Goal: Feedback & Contribution: Contribute content

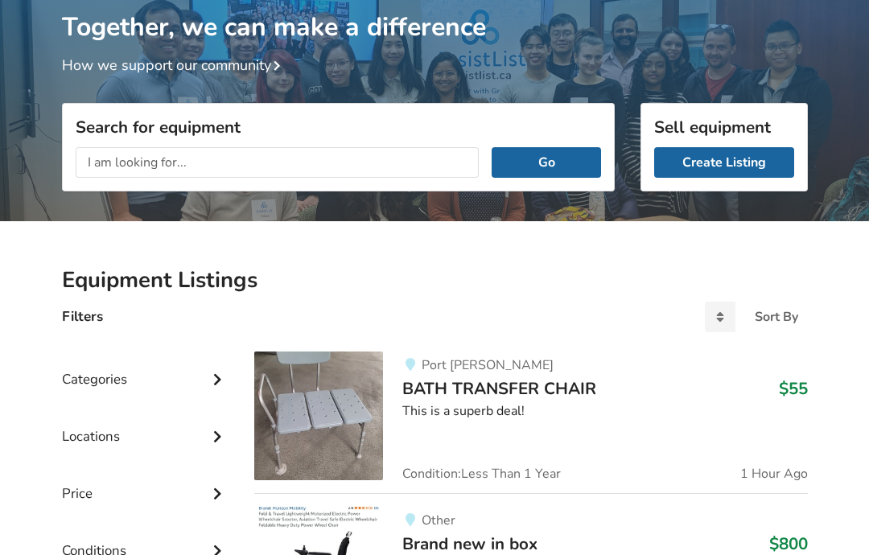
click at [745, 161] on link "Create Listing" at bounding box center [724, 162] width 140 height 31
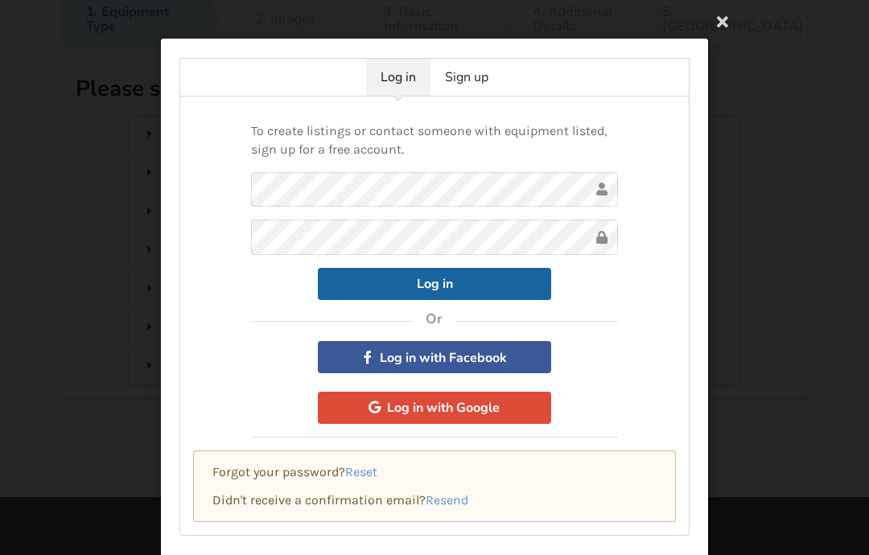
click at [476, 407] on button "Log in with Google" at bounding box center [434, 408] width 233 height 32
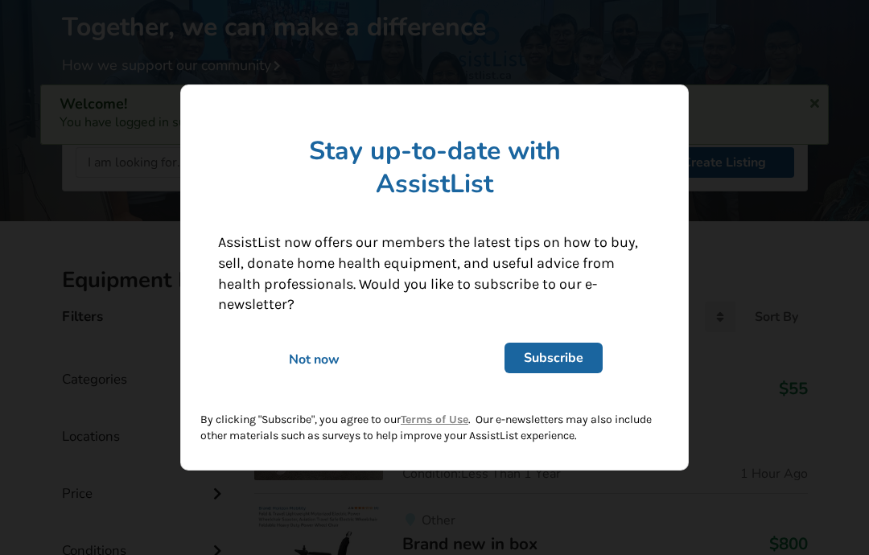
click at [318, 356] on div "Not now" at bounding box center [314, 360] width 215 height 18
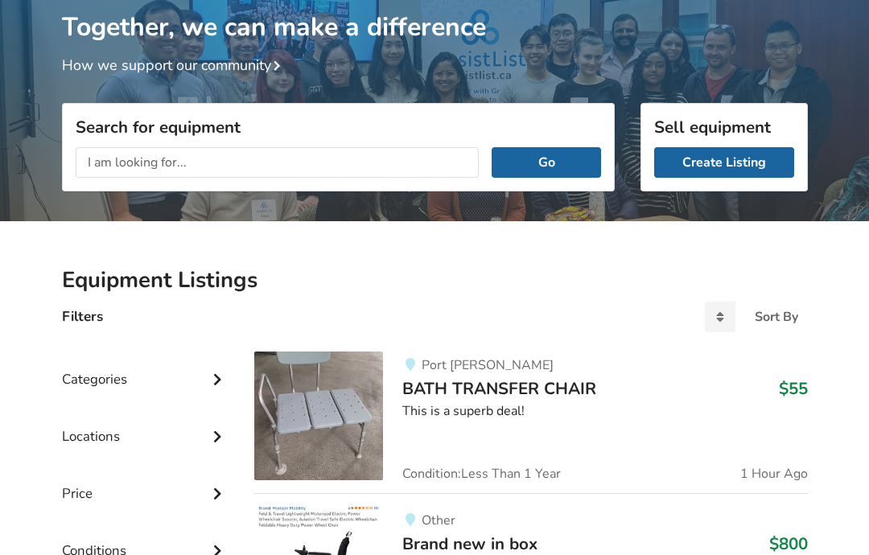
click at [743, 162] on link "Create Listing" at bounding box center [724, 162] width 140 height 31
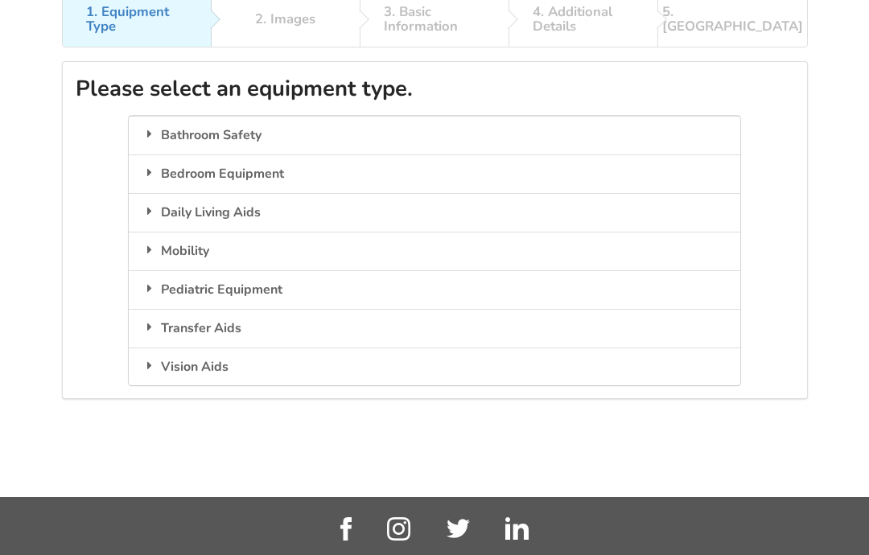
click at [274, 177] on div "Bedroom Equipment" at bounding box center [434, 174] width 611 height 39
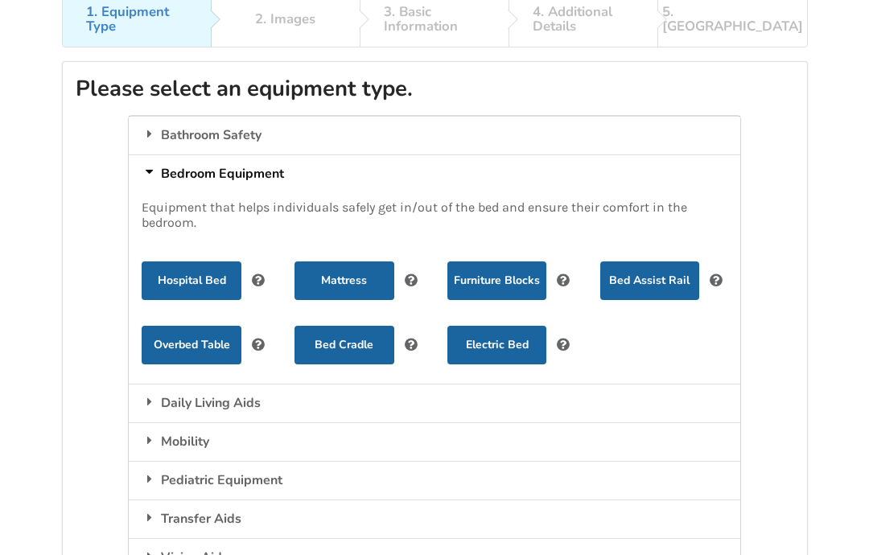
click at [199, 281] on button "Hospital Bed" at bounding box center [191, 281] width 99 height 39
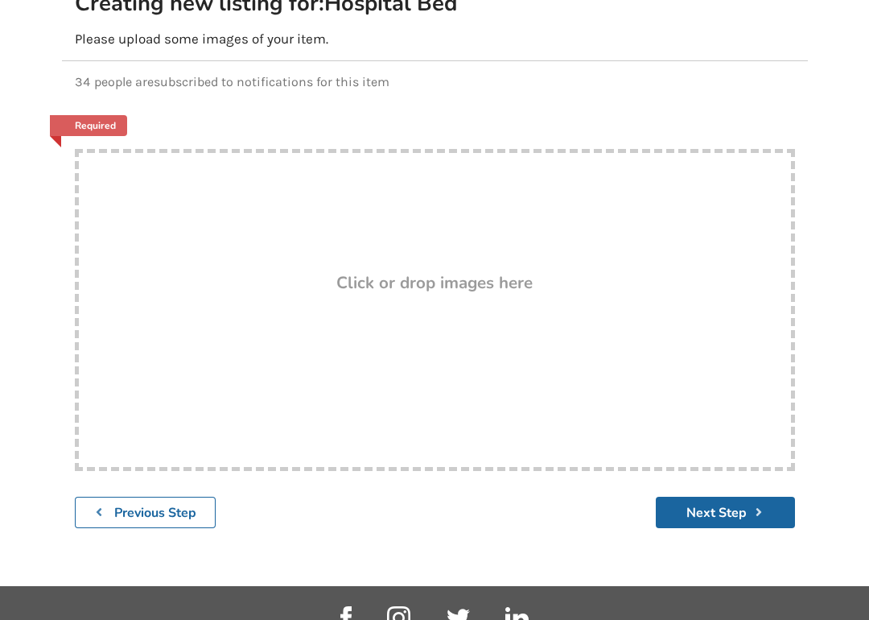
scroll to position [200, 0]
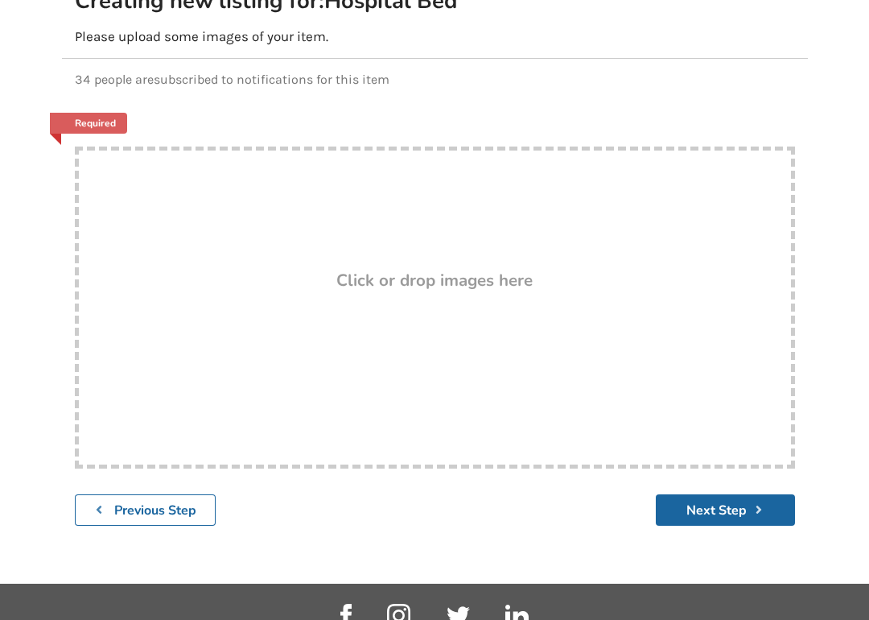
click at [472, 340] on div "Drop here! Click or drop images here" at bounding box center [435, 308] width 720 height 322
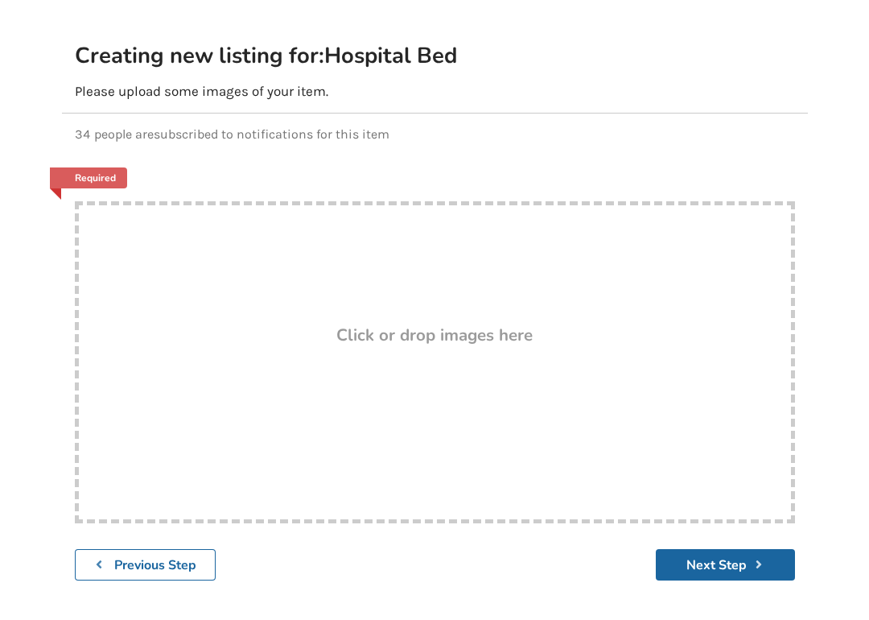
scroll to position [192, 0]
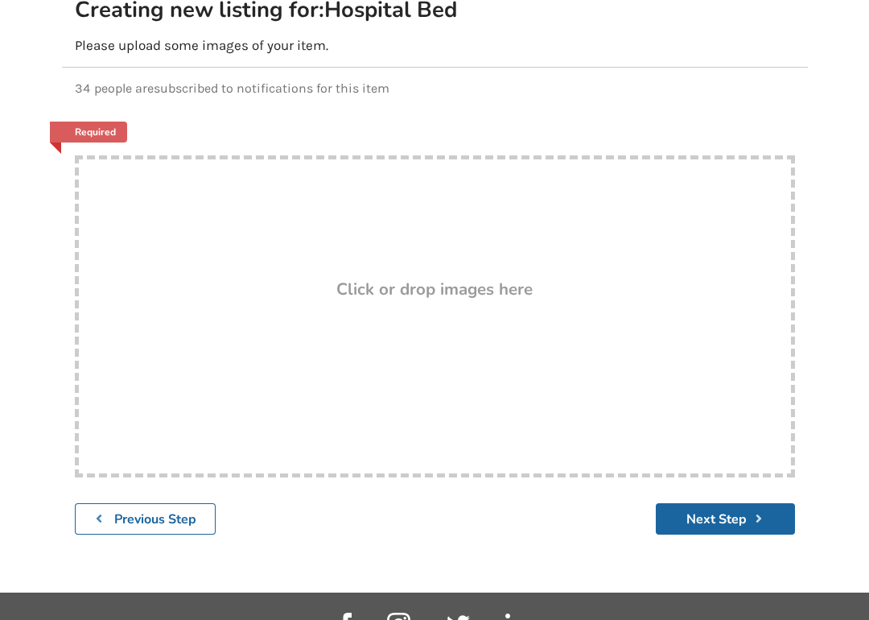
click at [453, 301] on div "Drop here! Click or drop images here" at bounding box center [435, 317] width 720 height 322
type input "C:\fakepath\IMG_0574.jpeg"
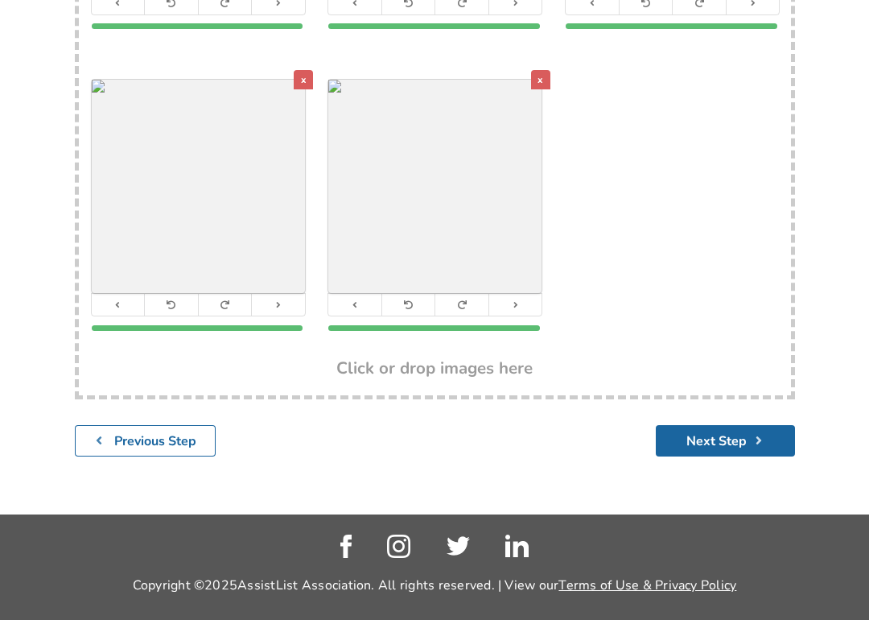
scroll to position [616, 0]
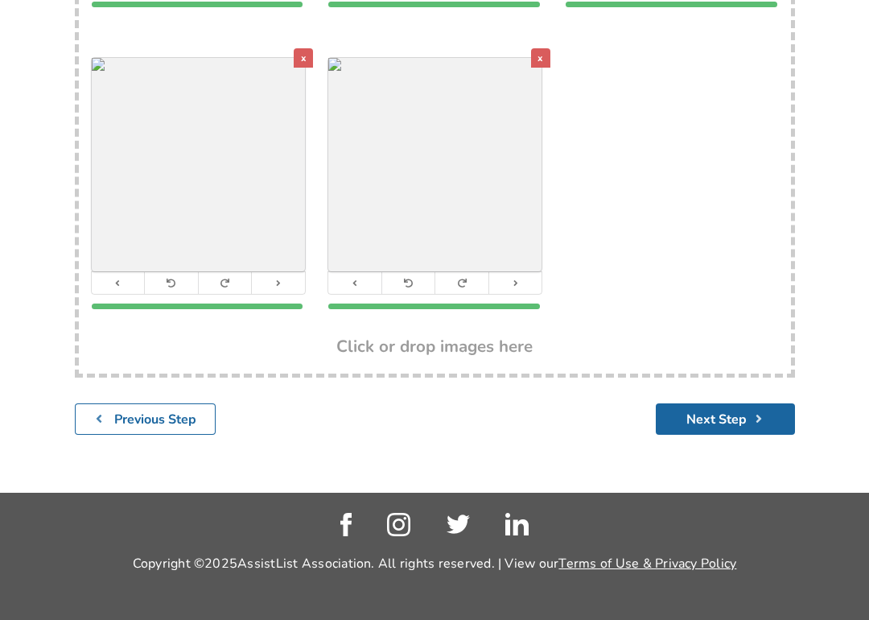
click at [748, 418] on button "Next Step" at bounding box center [725, 418] width 139 height 31
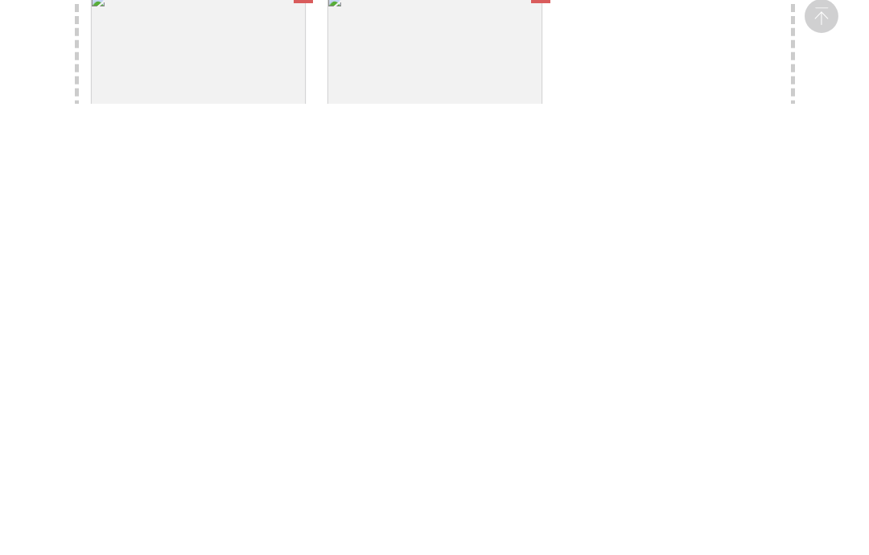
scroll to position [165, 0]
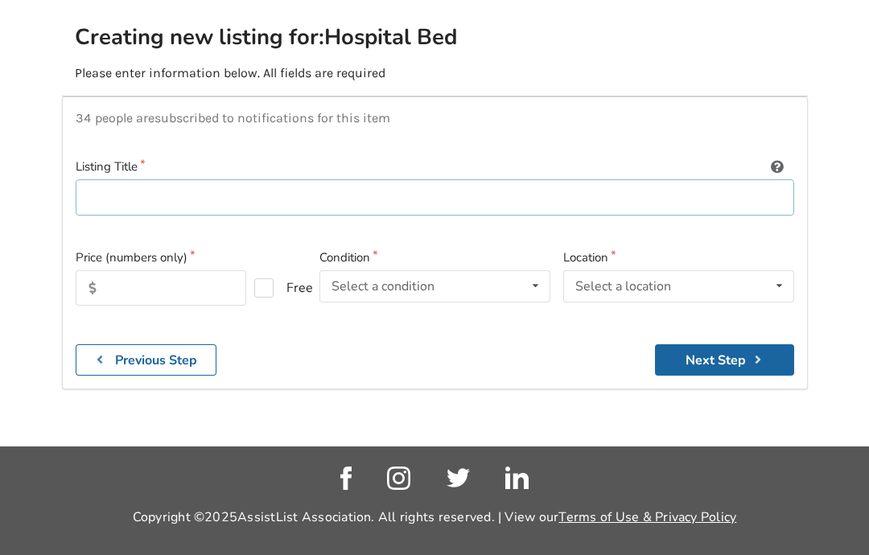
click at [108, 200] on input at bounding box center [435, 197] width 719 height 36
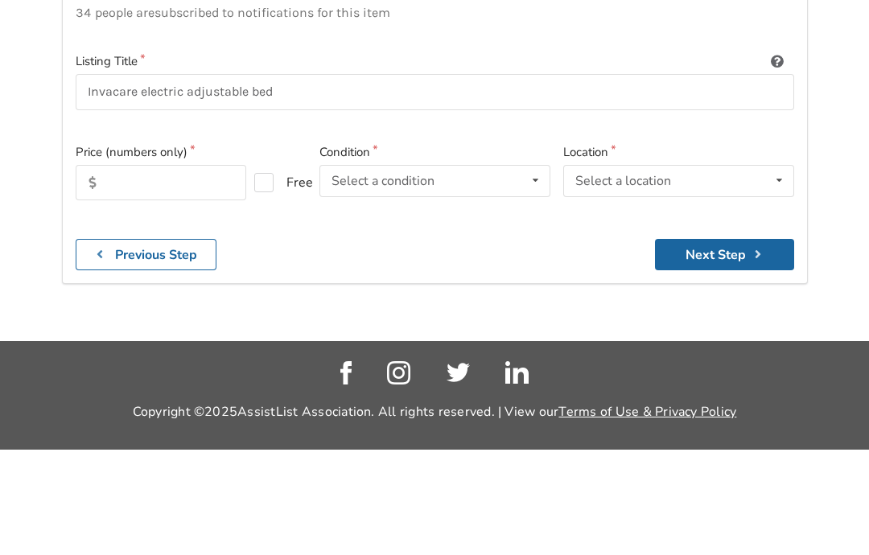
scroll to position [229, 0]
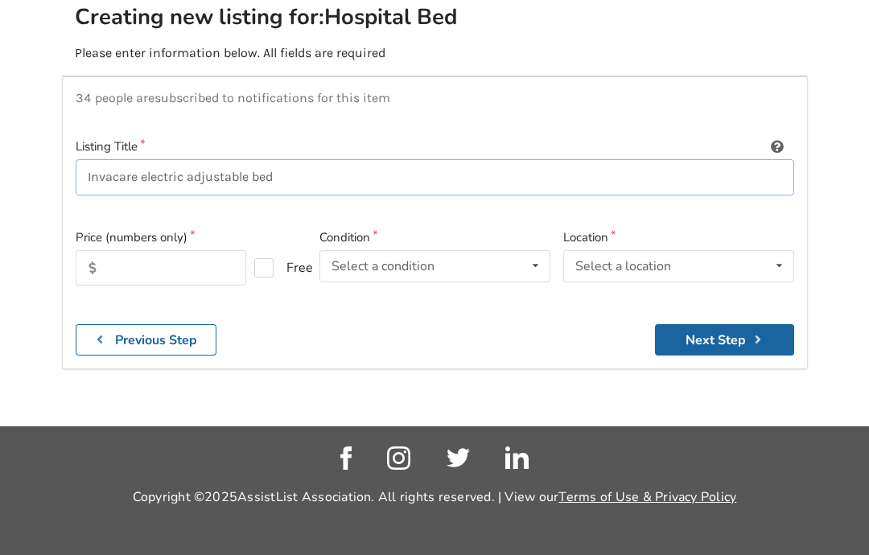
type input "Invacare electric adjustable bed"
click at [190, 250] on input "text" at bounding box center [161, 267] width 171 height 35
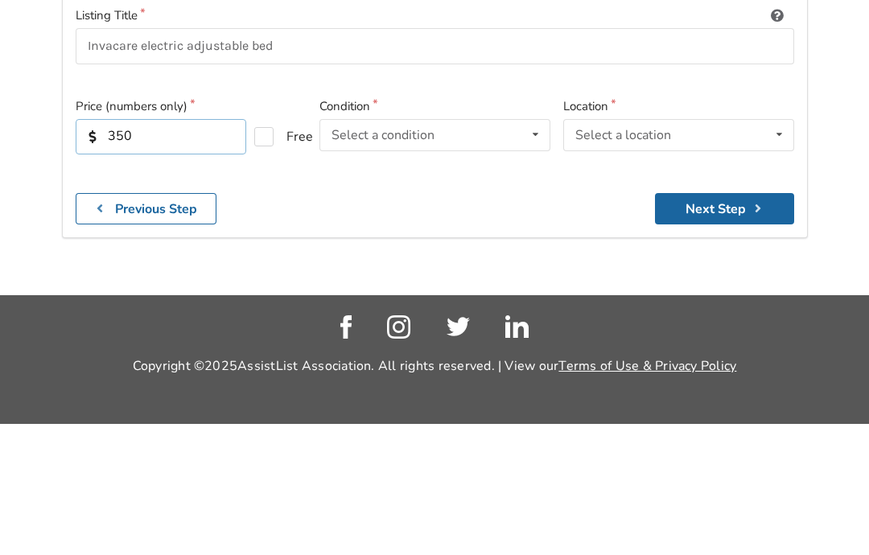
type input "350"
click at [482, 250] on div "Select a condition Brand New Less Than 1 Year 1 To 2 Years 3 To 5 Years Over 5 …" at bounding box center [435, 266] width 231 height 32
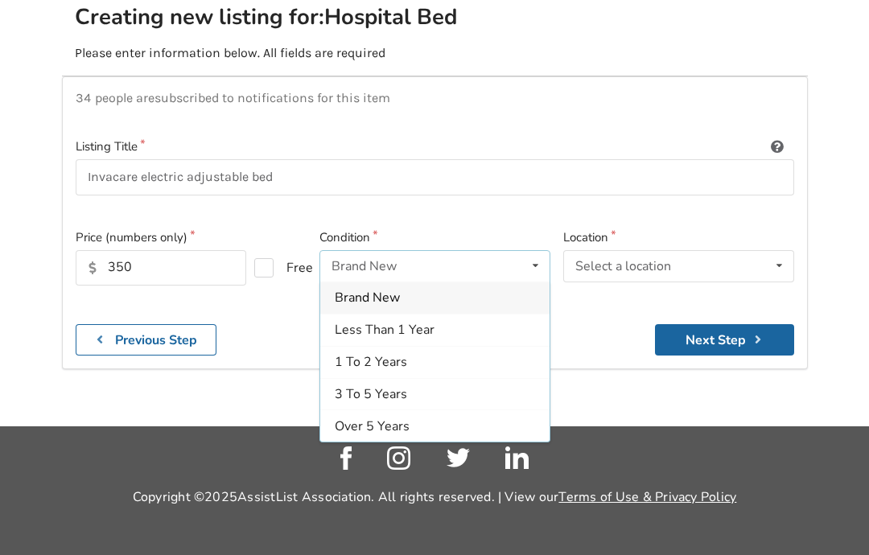
click at [383, 353] on span "1 To 2 Years" at bounding box center [371, 362] width 72 height 18
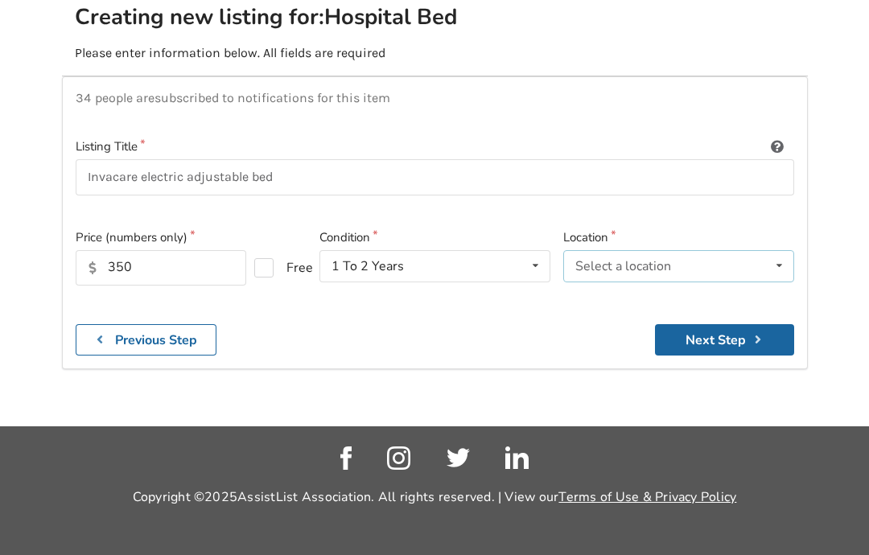
click at [686, 250] on div "Select a location Abbotsford Burnaby Chilliwack Coquitlam Delta Langley Maple R…" at bounding box center [678, 266] width 231 height 32
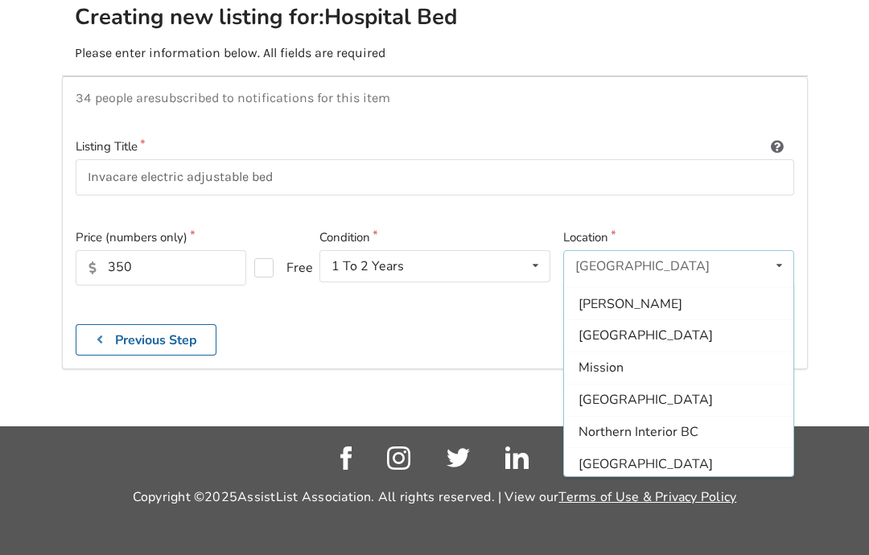
scroll to position [155, 0]
click at [616, 358] on span "Mission" at bounding box center [601, 367] width 45 height 18
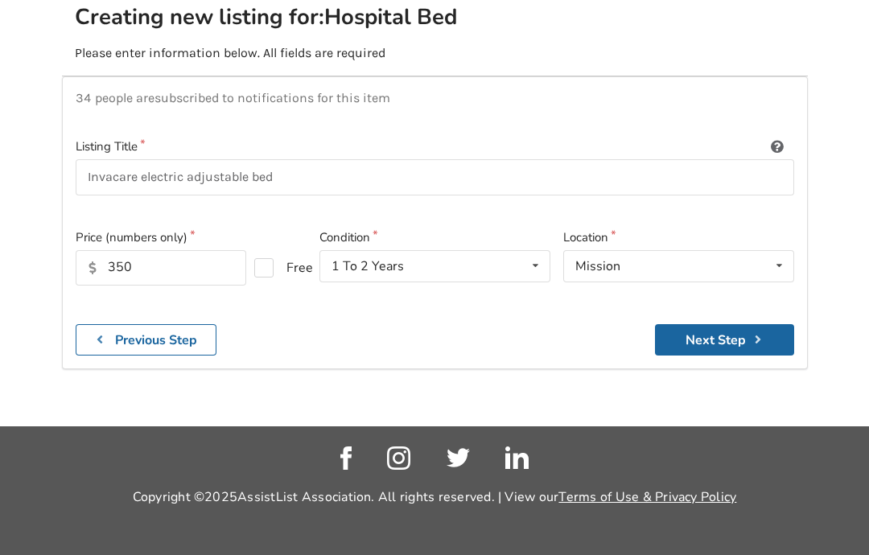
click at [746, 324] on button "Next Step" at bounding box center [724, 339] width 139 height 31
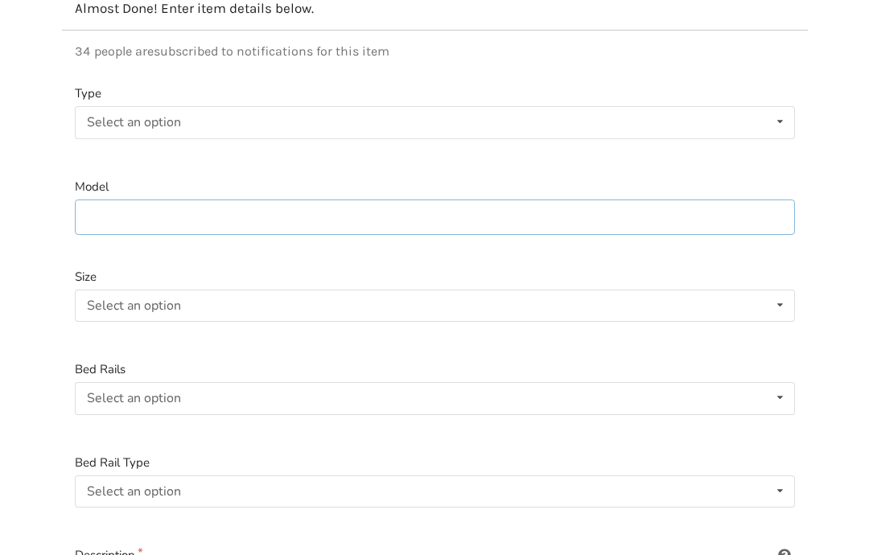
click at [249, 221] on input at bounding box center [435, 218] width 720 height 36
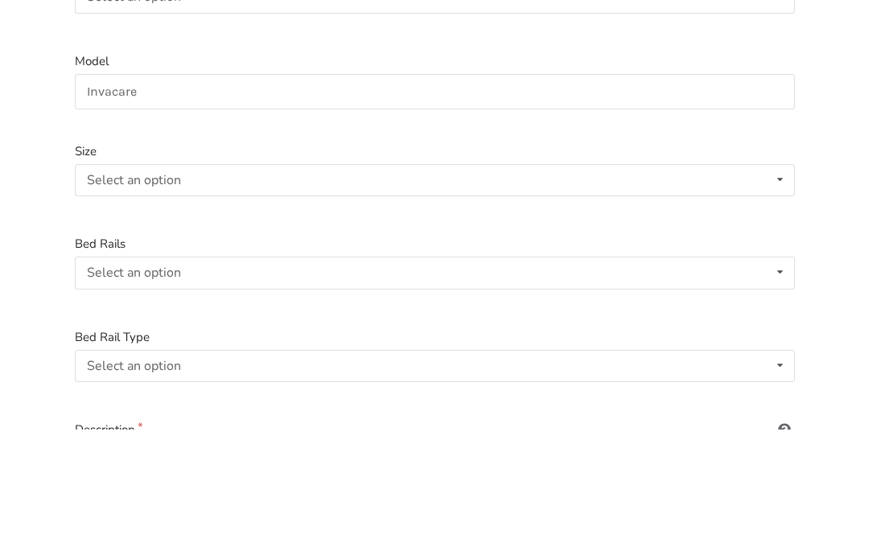
scroll to position [355, 0]
type input "Invacare"
click at [117, 179] on div "Select an option" at bounding box center [134, 180] width 94 height 13
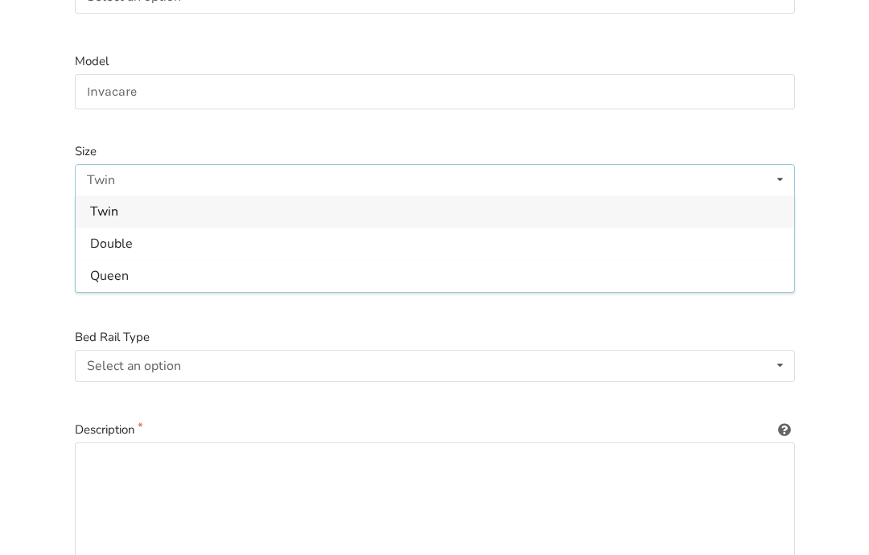
click at [84, 205] on div "Twin" at bounding box center [435, 212] width 719 height 32
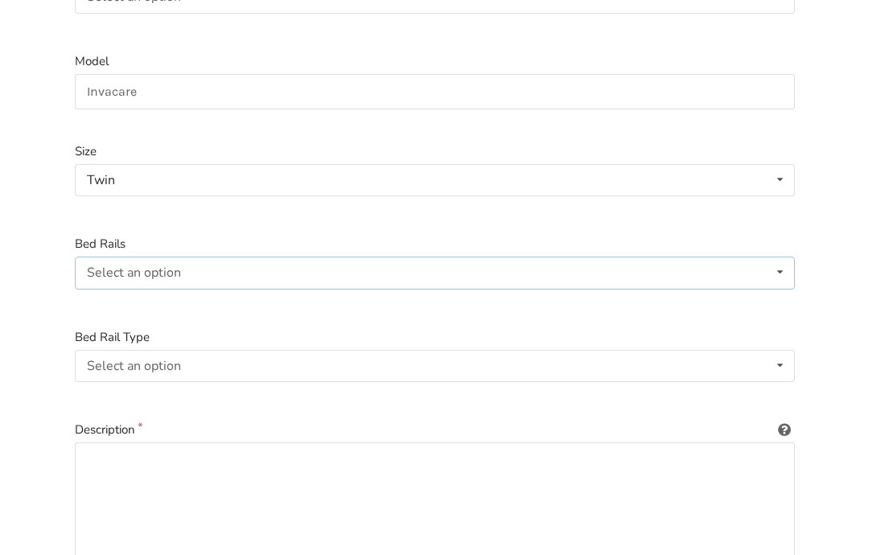
click at [107, 266] on div "Select an option" at bounding box center [134, 272] width 94 height 13
click at [105, 300] on span "Included" at bounding box center [114, 305] width 49 height 18
click at [92, 360] on div "Select an option" at bounding box center [134, 366] width 94 height 13
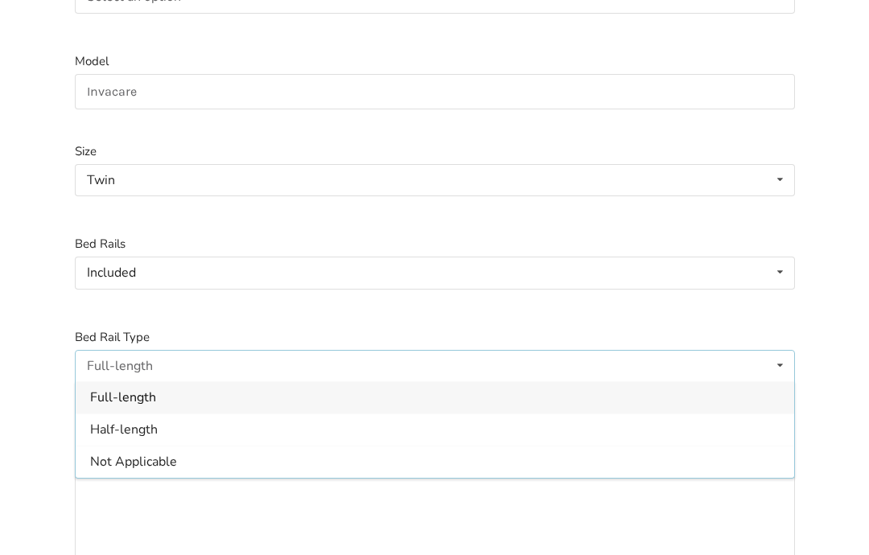
click at [100, 423] on span "Half-length" at bounding box center [124, 430] width 68 height 18
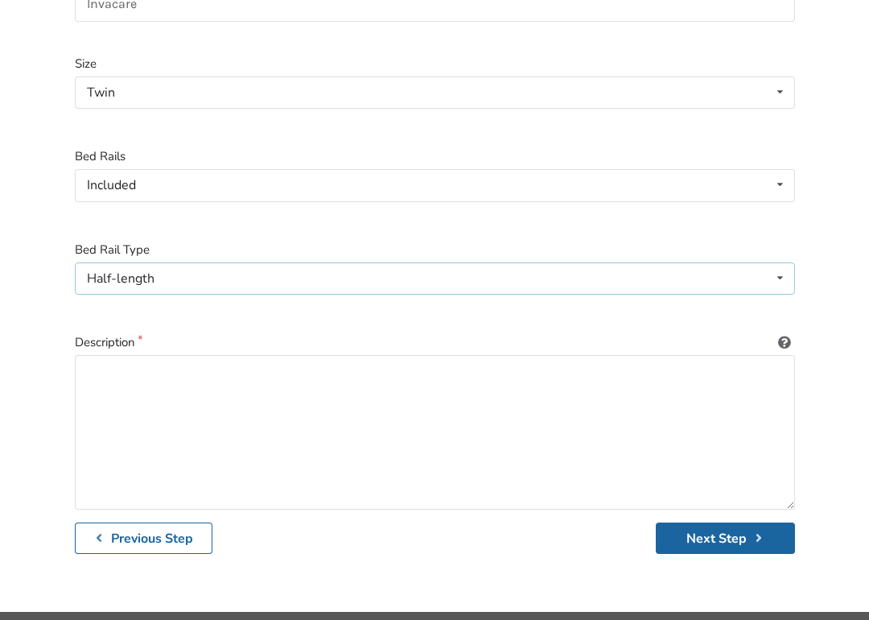
scroll to position [463, 0]
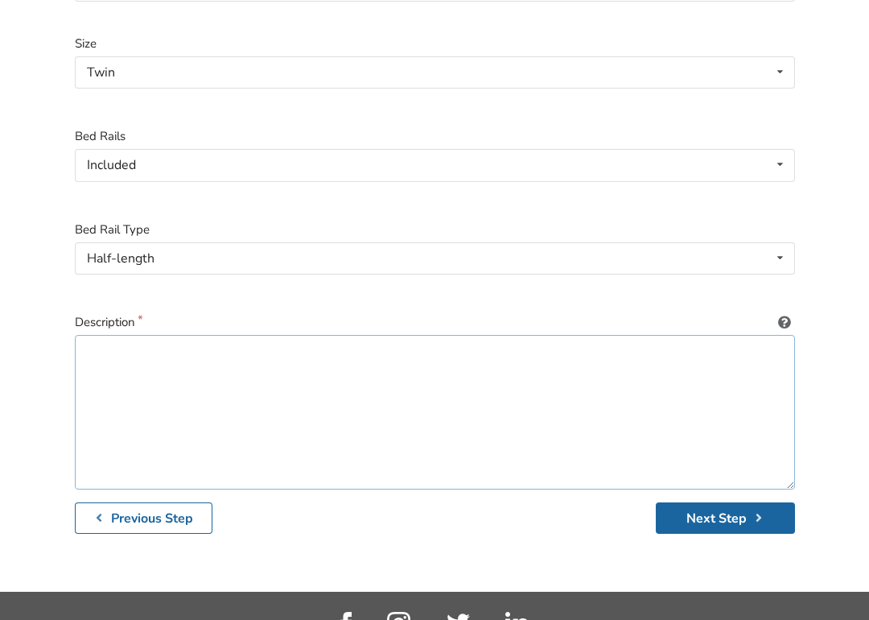
click at [274, 345] on textarea at bounding box center [435, 412] width 720 height 155
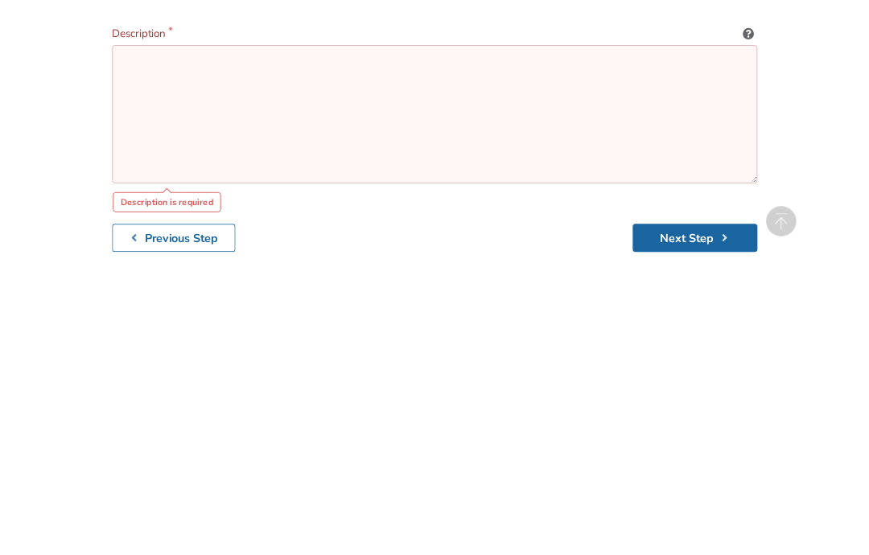
scroll to position [559, 0]
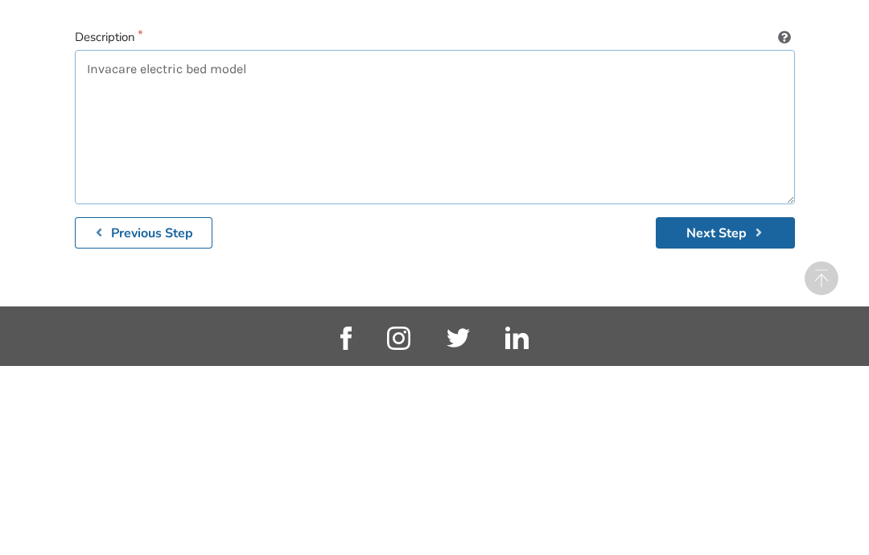
click at [284, 239] on textarea "Invacare electric bed model" at bounding box center [435, 316] width 720 height 155
click at [285, 239] on textarea "Invacare electric bed model" at bounding box center [435, 316] width 720 height 155
paste textarea "54911VC"
type textarea "Invacare electric bed model 54911VC, like new, coming with extra foam mattress.…"
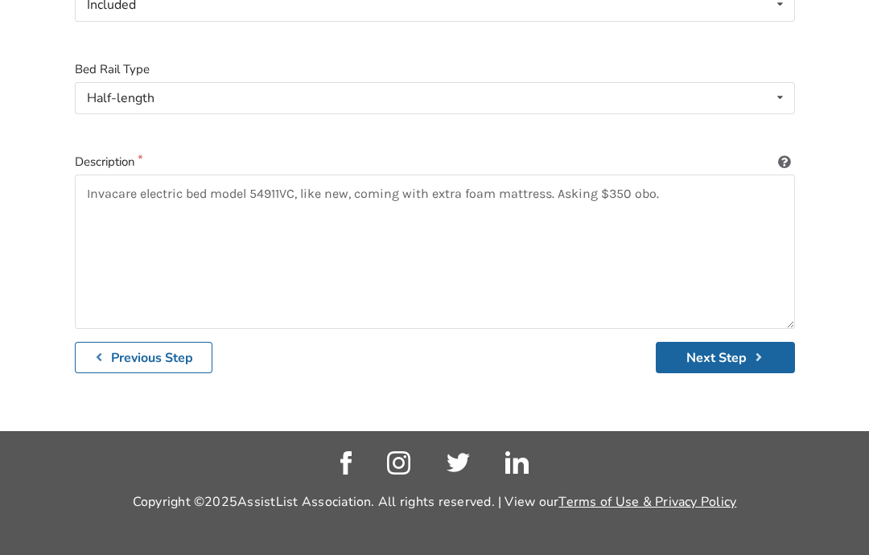
click at [741, 354] on button "Next Step" at bounding box center [725, 357] width 139 height 31
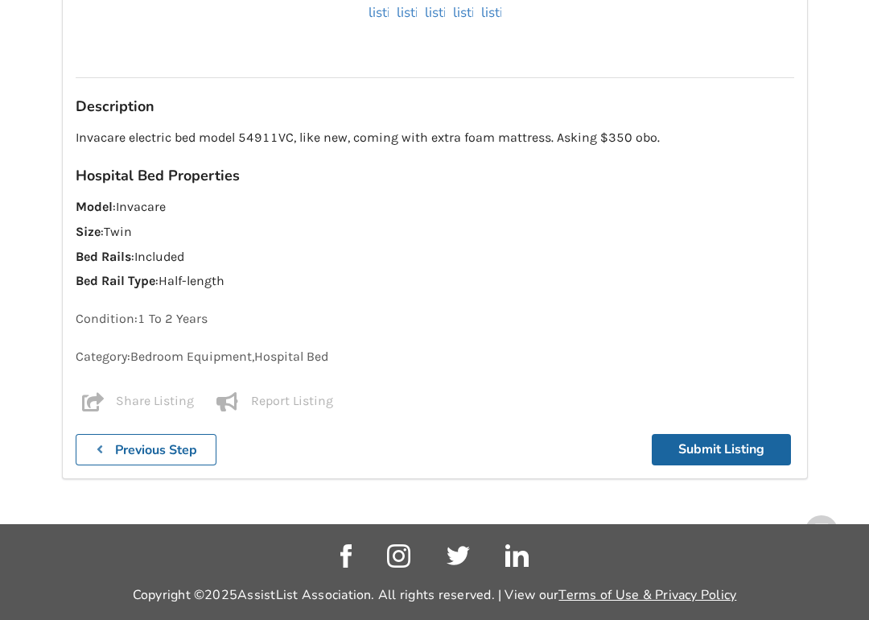
scroll to position [959, 0]
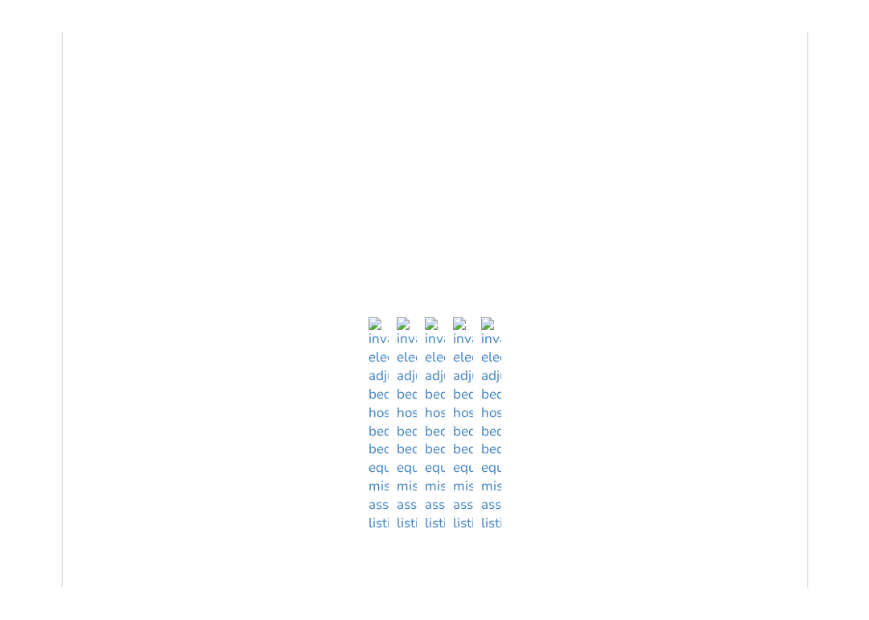
scroll to position [394, 0]
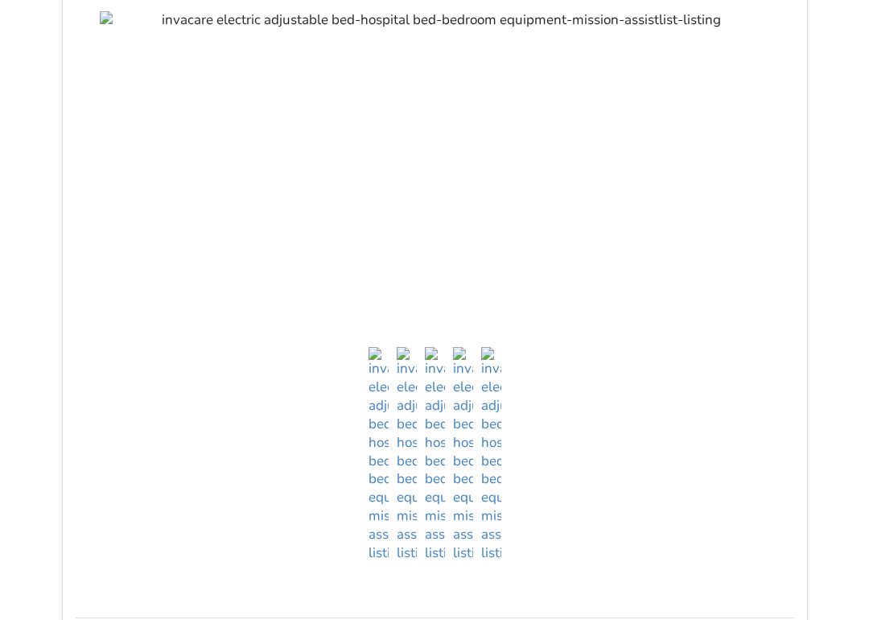
click at [628, 30] on img at bounding box center [435, 20] width 670 height 19
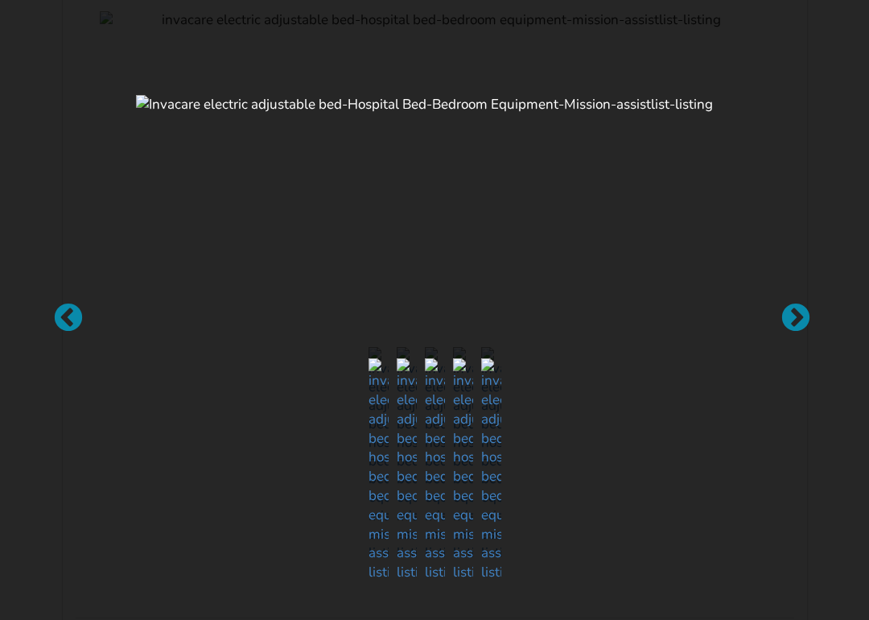
click at [796, 311] on div at bounding box center [788, 310] width 16 height 16
click at [796, 318] on div at bounding box center [788, 310] width 16 height 16
click at [649, 114] on img at bounding box center [434, 104] width 597 height 19
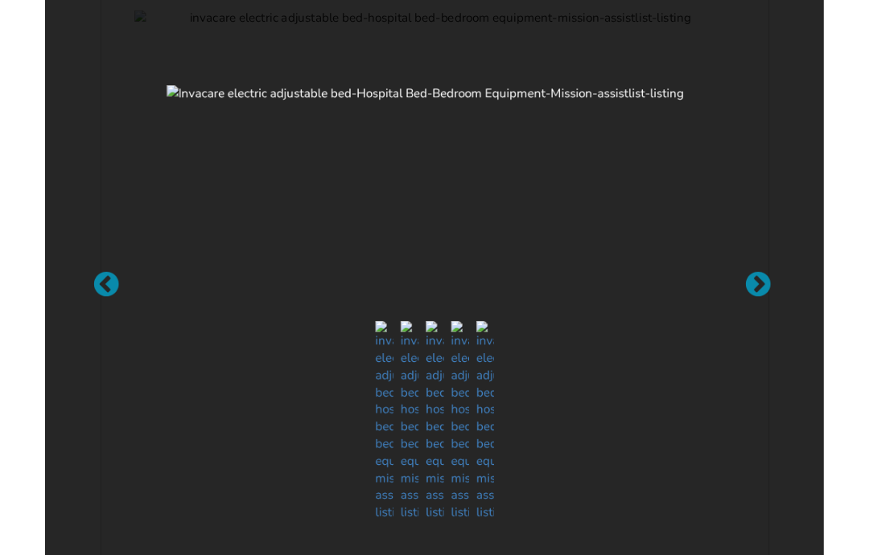
scroll to position [459, 0]
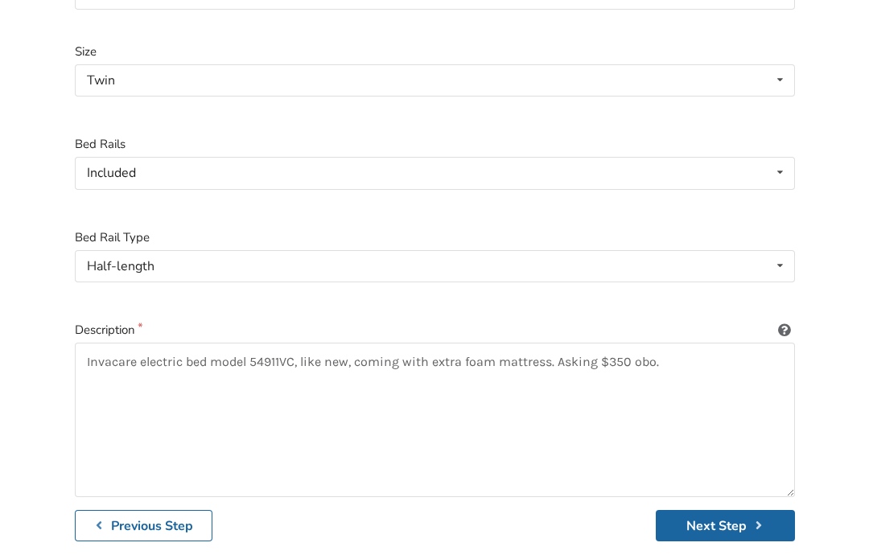
scroll to position [434, 0]
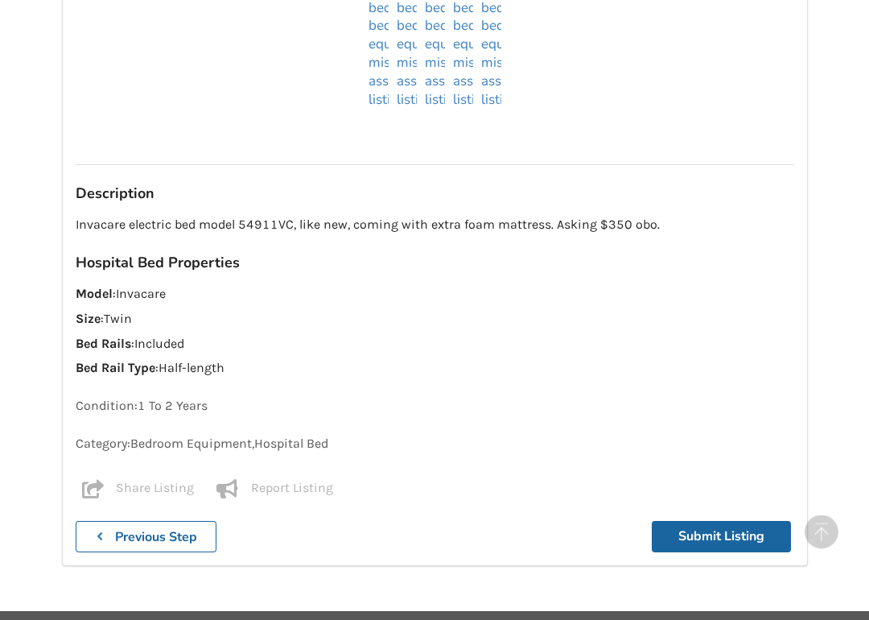
scroll to position [1239, 0]
click at [347, 224] on p "Invacare electric bed model 54911VC, like new, coming with extra foam mattress.…" at bounding box center [435, 225] width 719 height 19
click at [348, 219] on p "Invacare electric bed model 54911VC, like new, coming with extra foam mattress.…" at bounding box center [435, 225] width 719 height 19
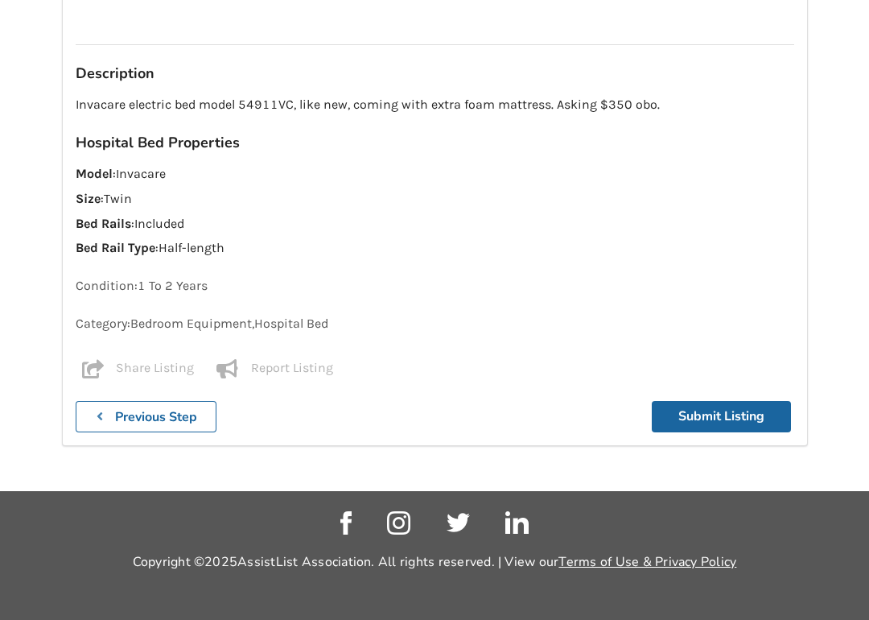
scroll to position [959, 0]
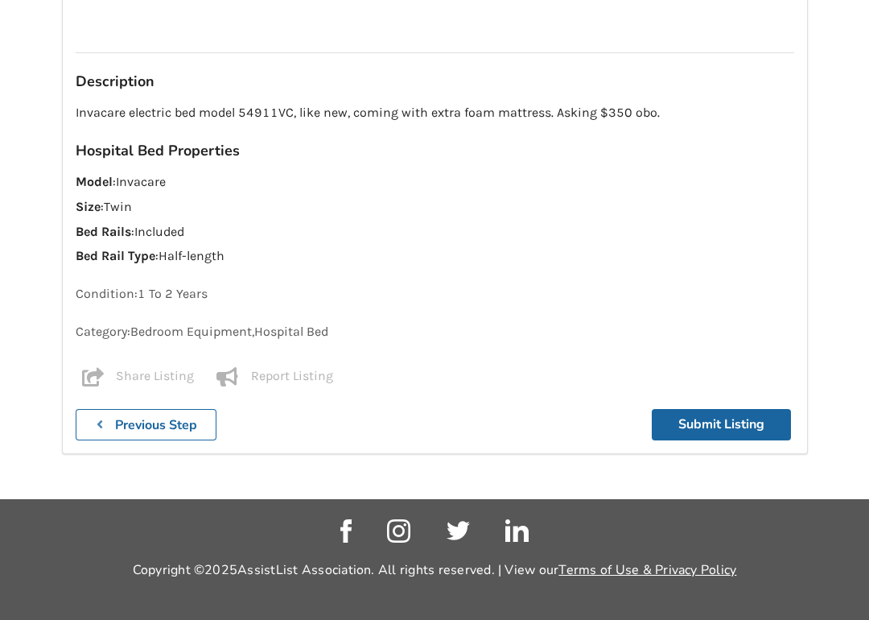
click at [340, 111] on p "Invacare electric bed model 54911VC, like new, coming with extra foam mattress.…" at bounding box center [435, 113] width 719 height 19
click at [133, 423] on b "Previous Step" at bounding box center [156, 425] width 82 height 18
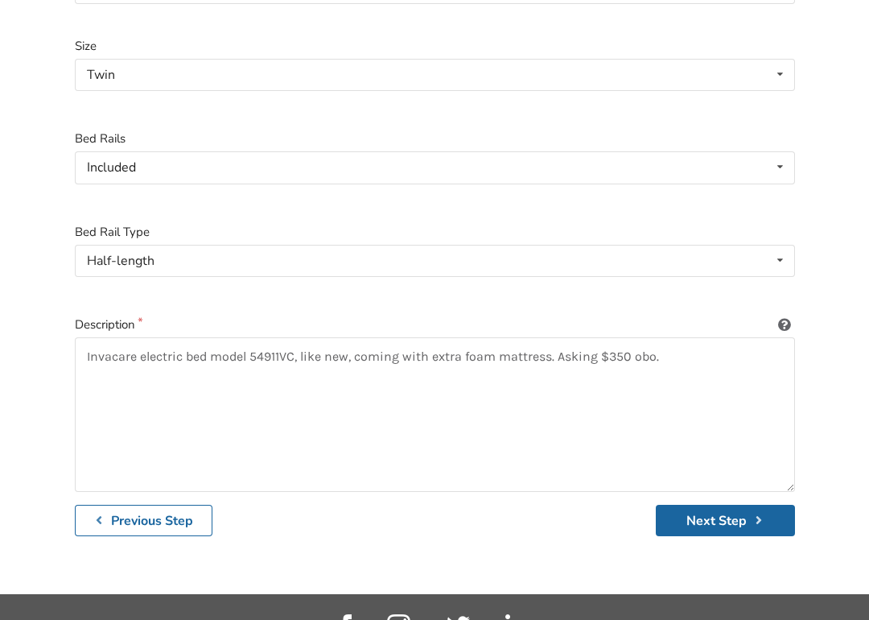
scroll to position [464, 0]
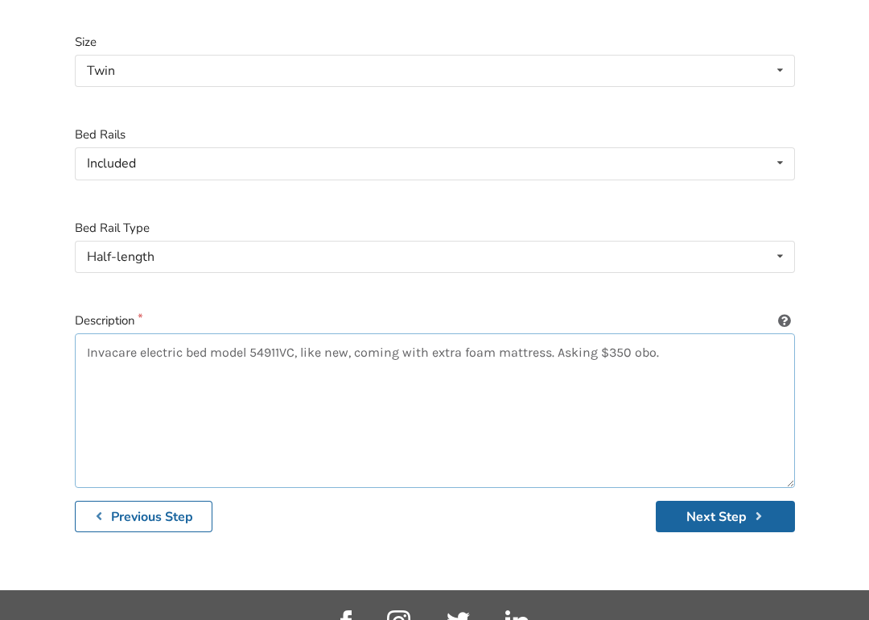
click at [351, 339] on textarea "Invacare electric bed model 54911VC, like new, coming with extra foam mattress.…" at bounding box center [435, 410] width 720 height 155
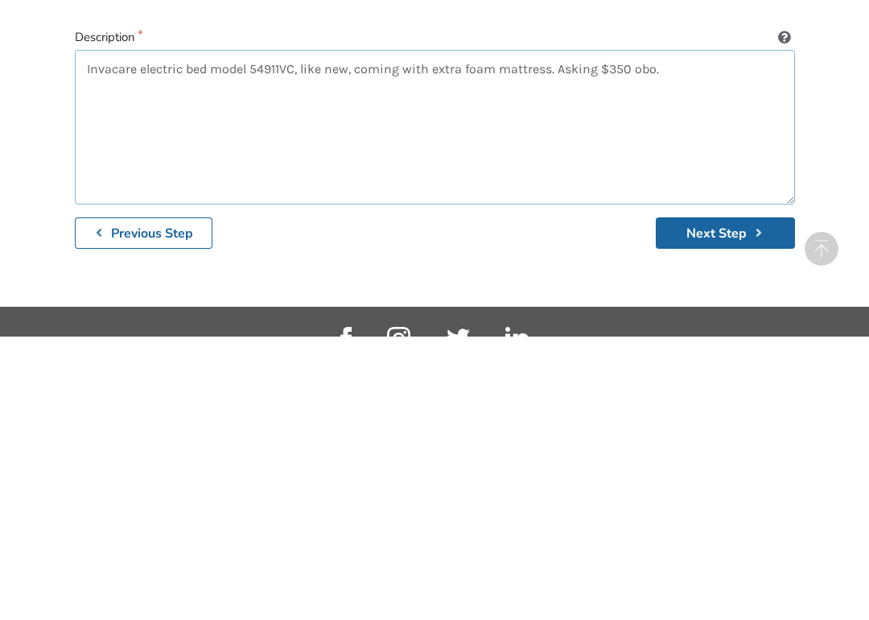
click at [390, 333] on textarea "Invacare electric bed model 54911VC, like new, coming with extra foam mattress.…" at bounding box center [435, 410] width 720 height 155
type textarea "Invacare electric bed model 54911VC, like new, comes with extra foam mattress. …"
click at [575, 333] on textarea "Invacare electric bed model 54911VC, like new, comes with extra foam mattress. …" at bounding box center [435, 410] width 720 height 155
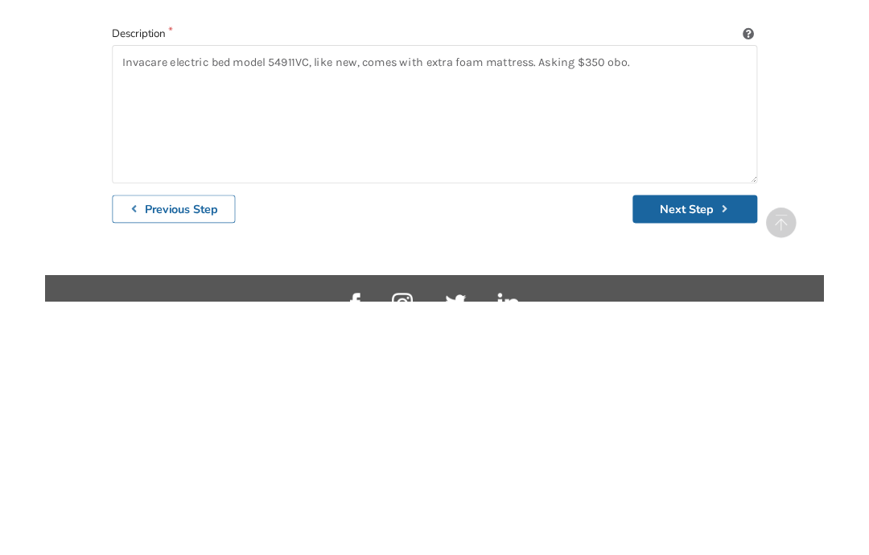
scroll to position [559, 0]
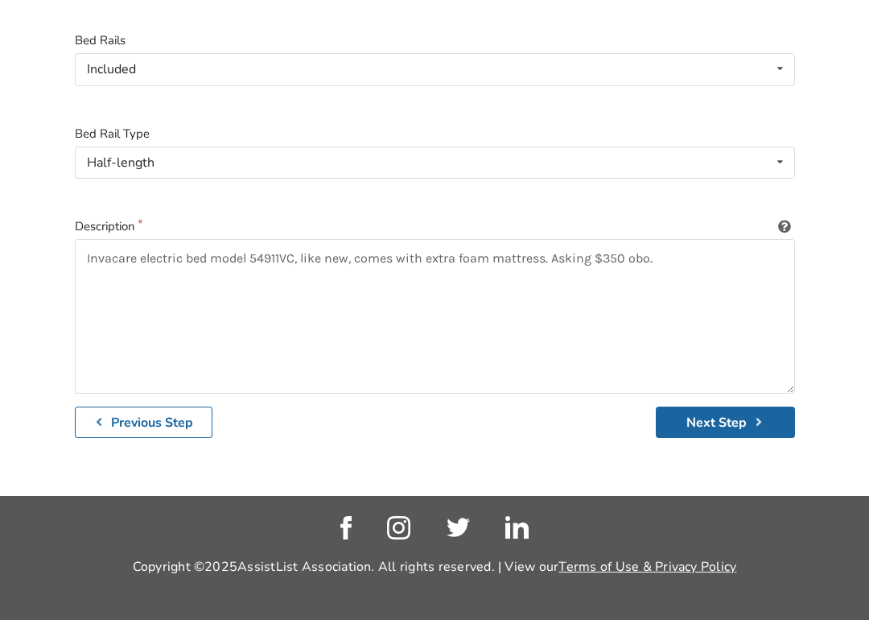
click at [743, 417] on button "Next Step" at bounding box center [725, 421] width 139 height 31
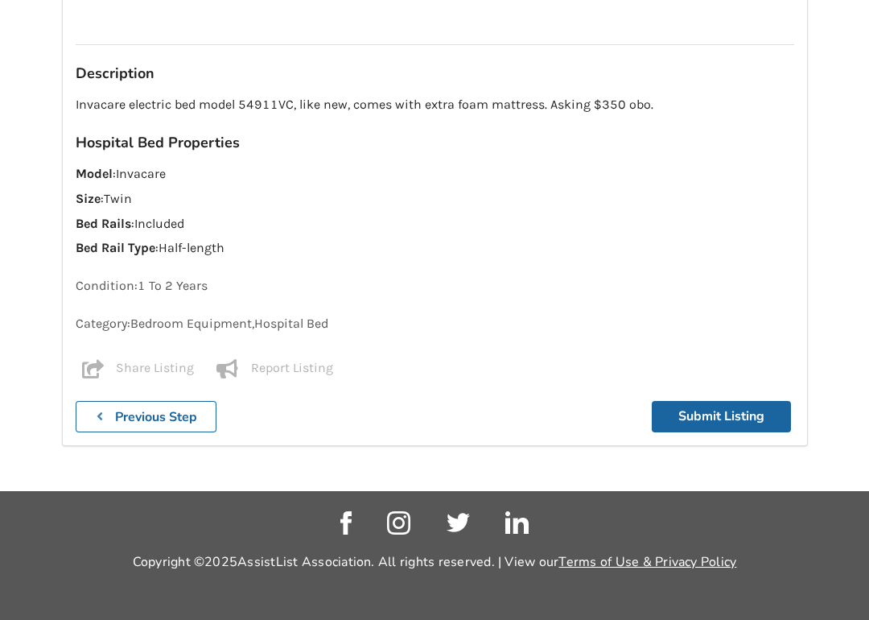
scroll to position [959, 0]
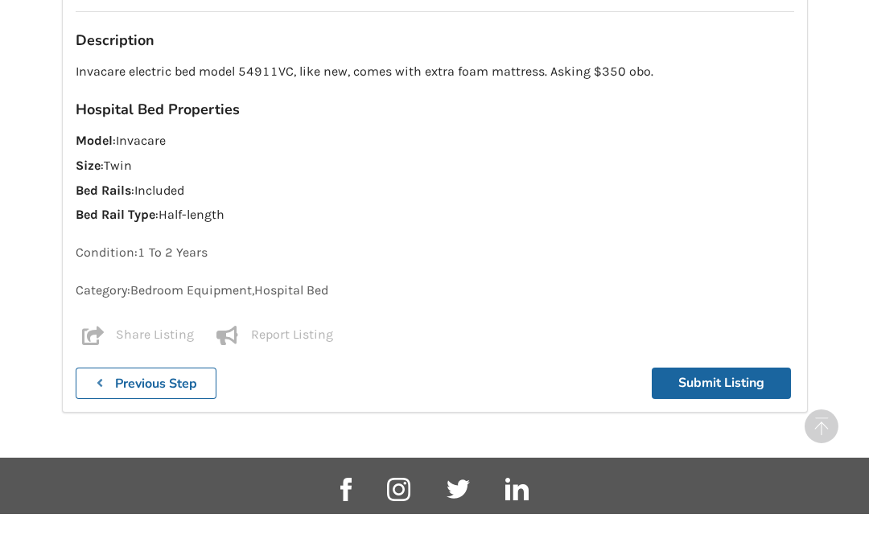
click at [741, 409] on button "Submit Listing" at bounding box center [721, 424] width 139 height 31
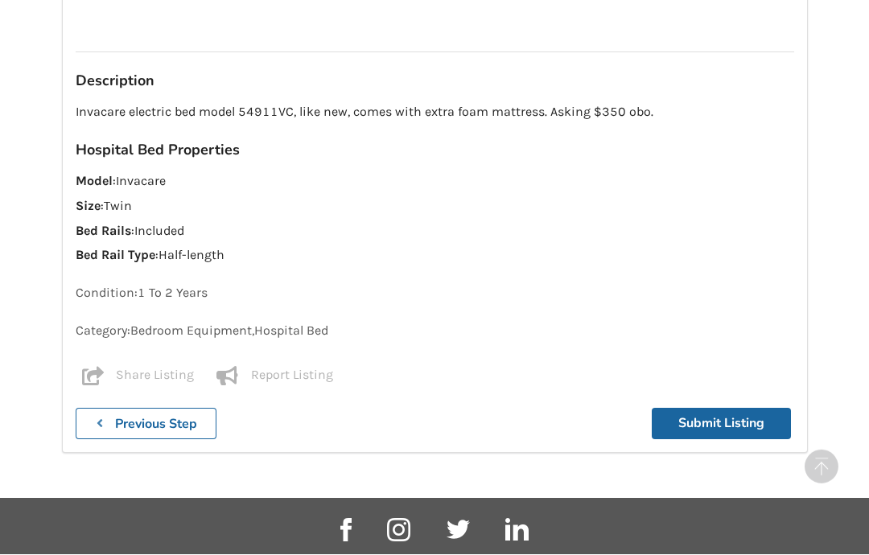
scroll to position [1415, 0]
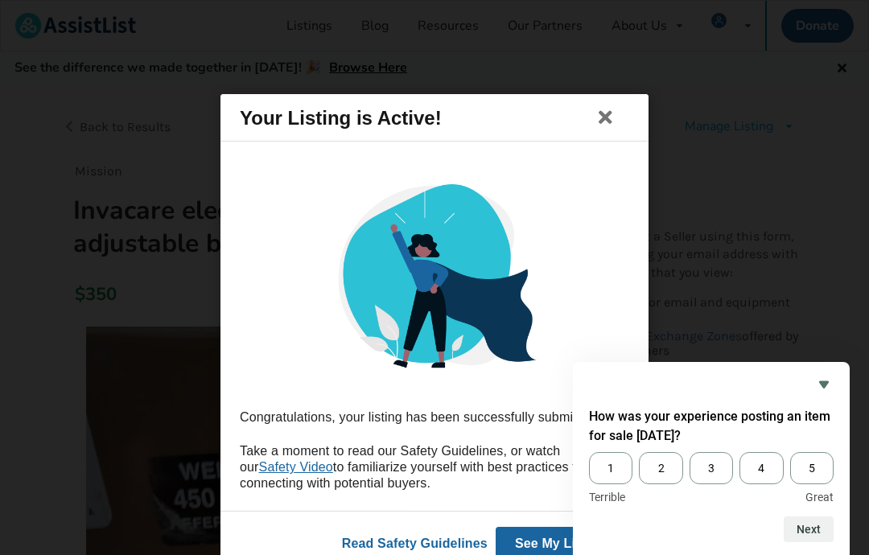
click at [827, 375] on icon "Hide survey" at bounding box center [823, 384] width 19 height 19
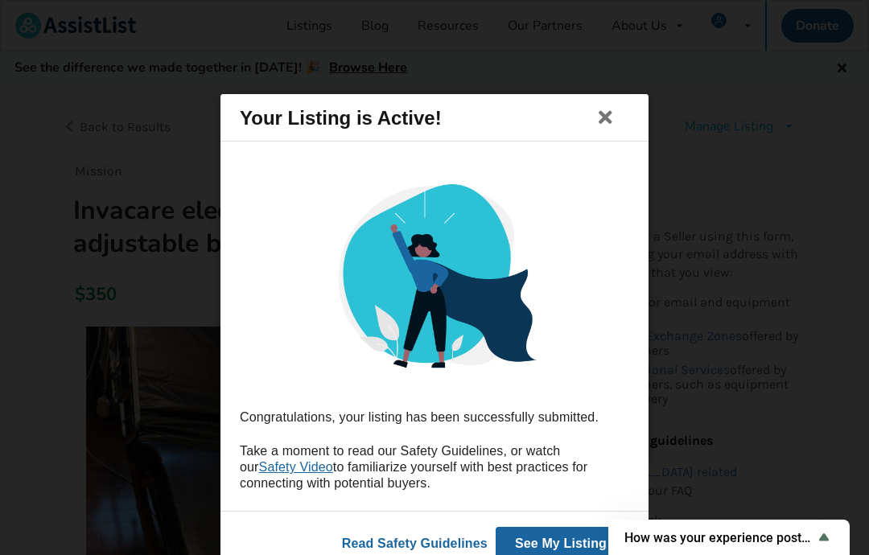
click at [550, 546] on button "See My Listing" at bounding box center [561, 544] width 130 height 34
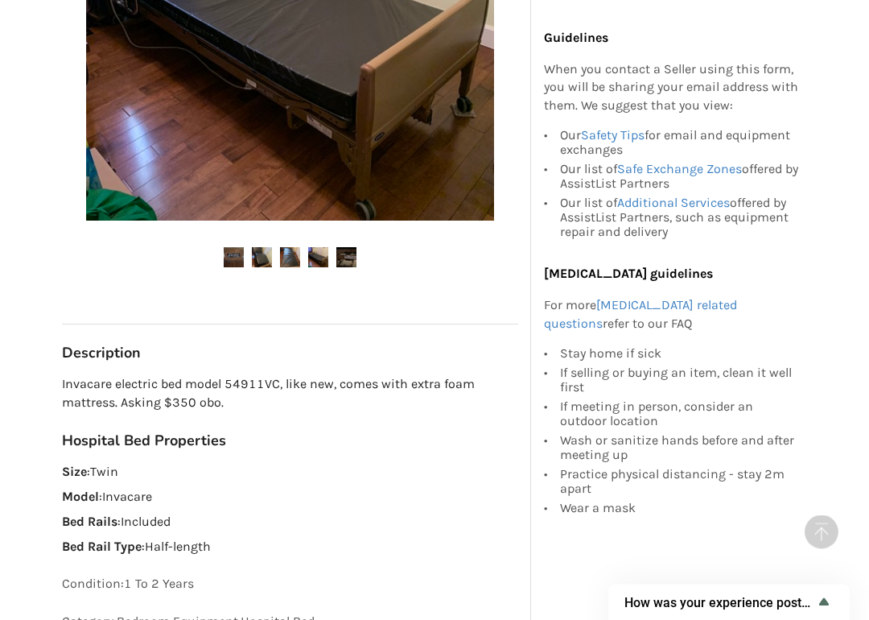
scroll to position [514, 0]
